Goal: Task Accomplishment & Management: Manage account settings

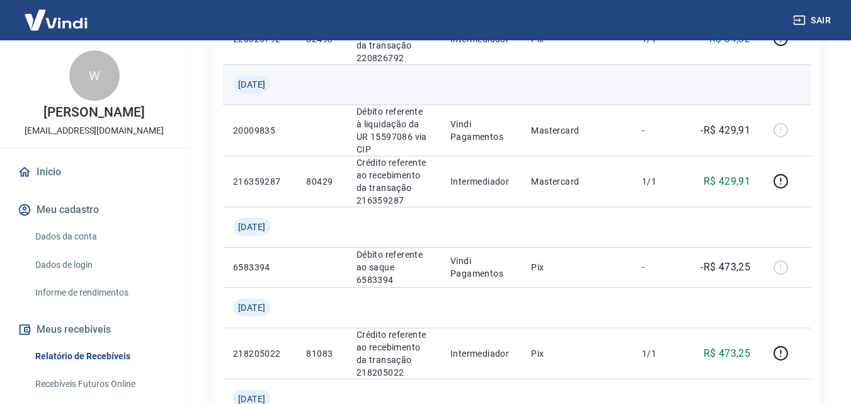
scroll to position [1197, 0]
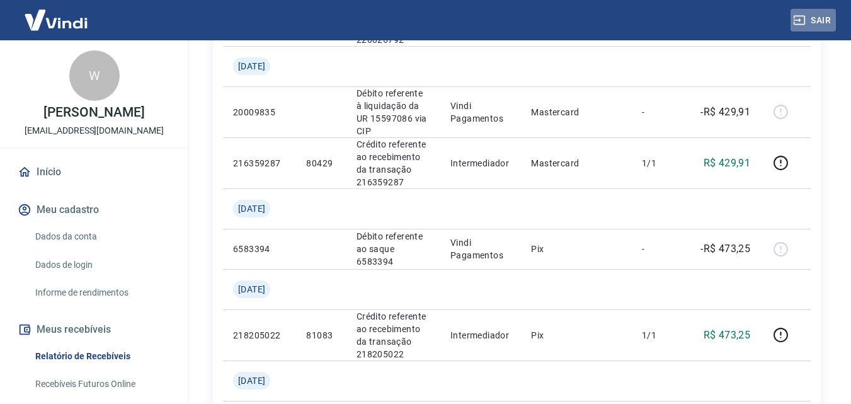
click at [812, 20] on button "Sair" at bounding box center [813, 20] width 45 height 23
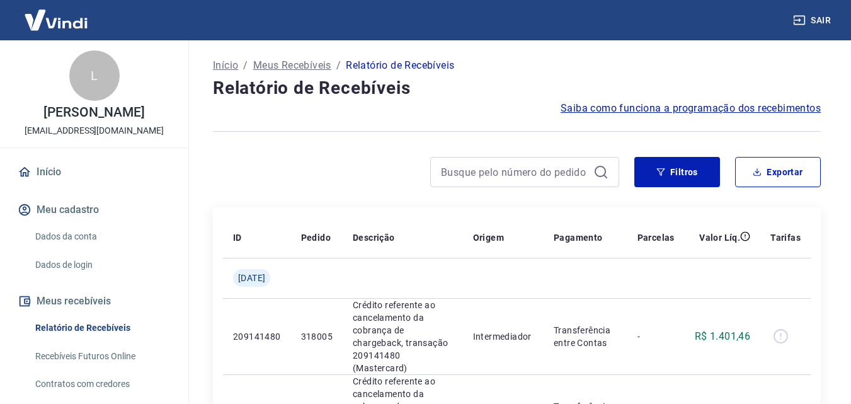
click at [59, 186] on link "Início" at bounding box center [94, 172] width 158 height 28
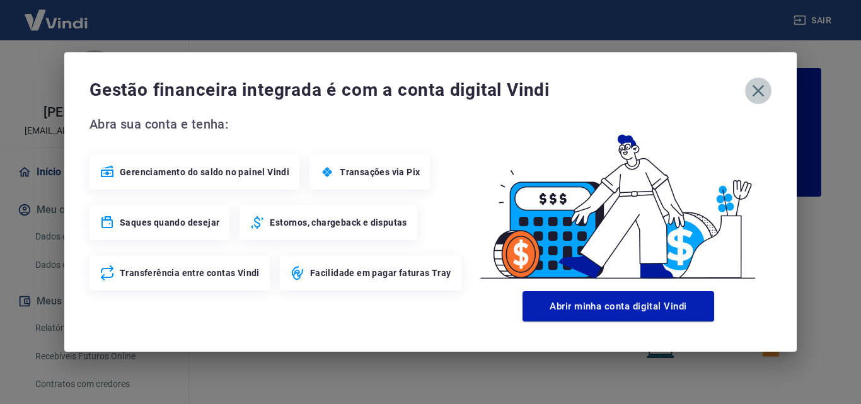
click at [761, 92] on icon "button" at bounding box center [758, 91] width 20 height 20
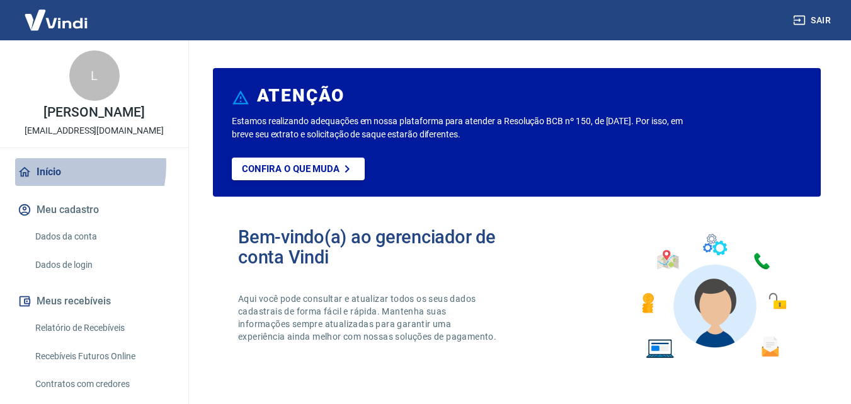
click at [55, 178] on link "Início" at bounding box center [94, 172] width 158 height 28
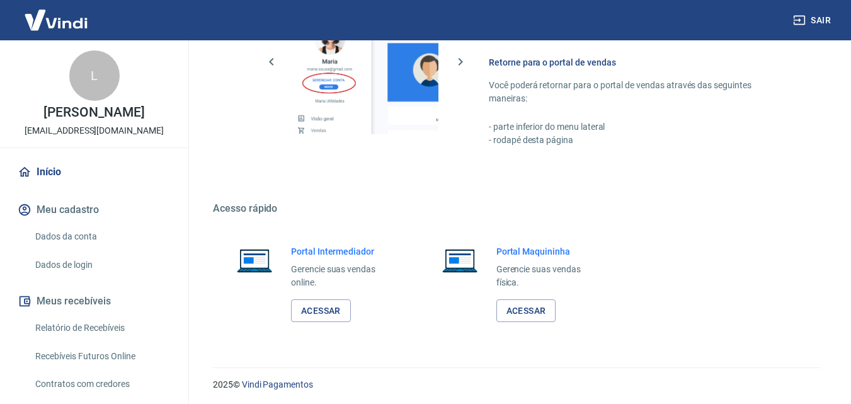
scroll to position [760, 0]
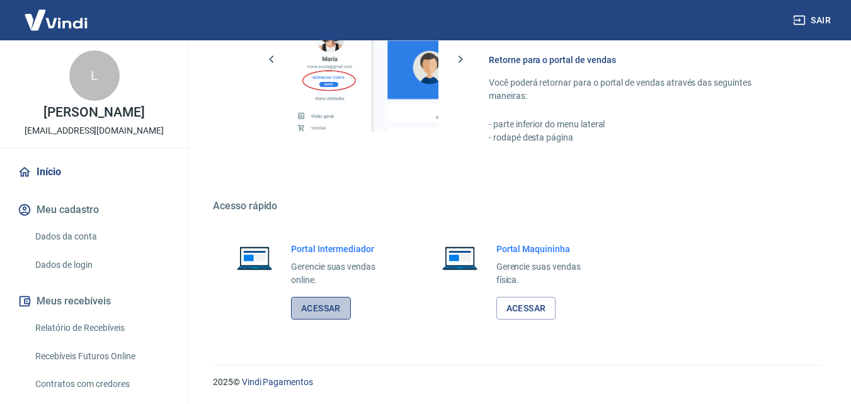
click at [314, 303] on link "Acessar" at bounding box center [321, 308] width 60 height 23
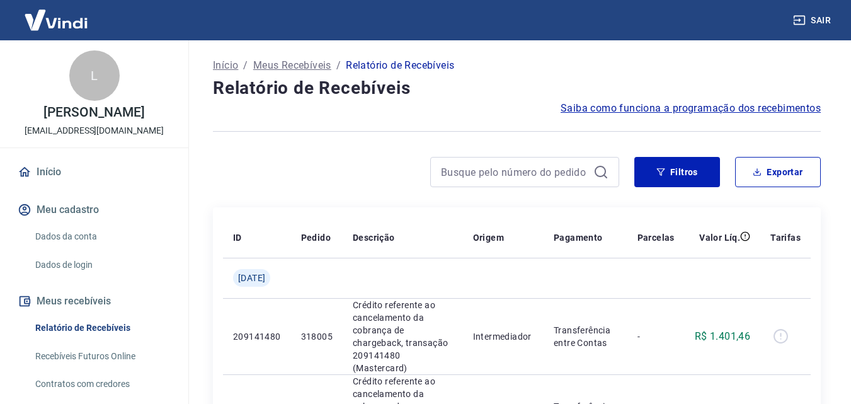
click at [818, 21] on button "Sair" at bounding box center [813, 20] width 45 height 23
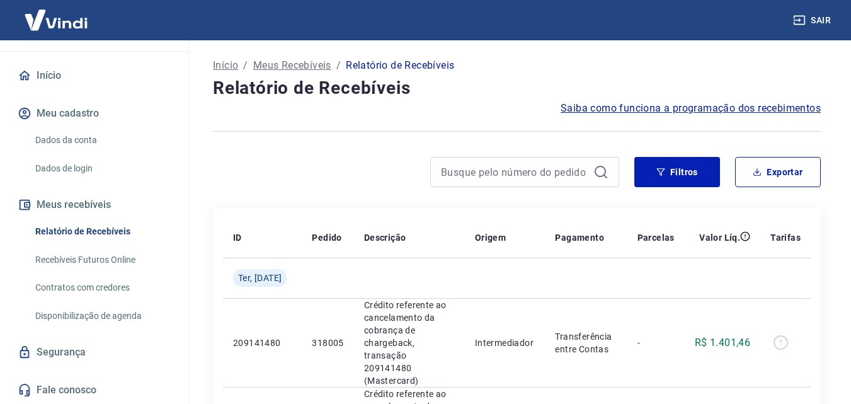
click at [813, 21] on button "Sair" at bounding box center [813, 20] width 45 height 23
